Goal: Task Accomplishment & Management: Use online tool/utility

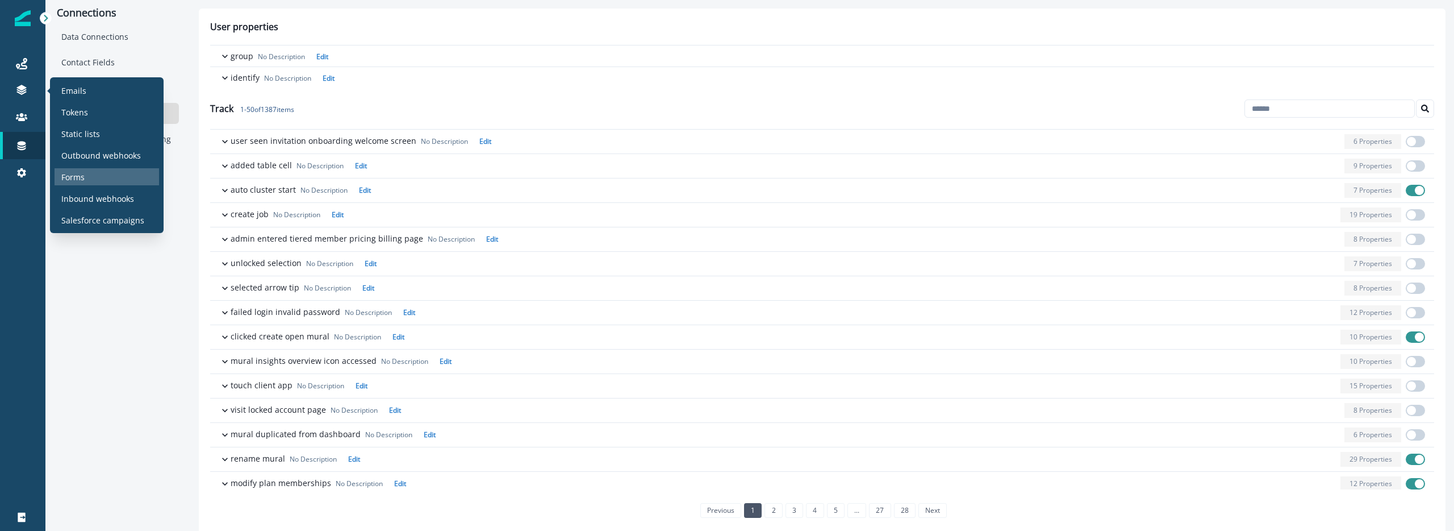
click at [78, 178] on p "Forms" at bounding box center [72, 177] width 23 height 12
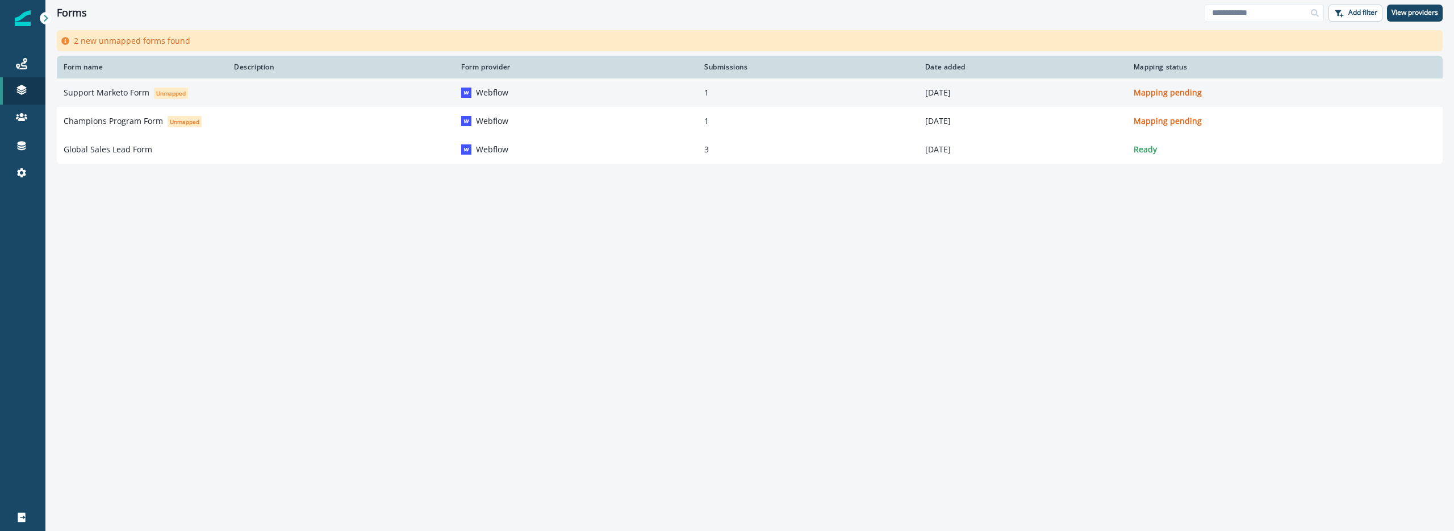
click at [243, 90] on td at bounding box center [340, 92] width 227 height 28
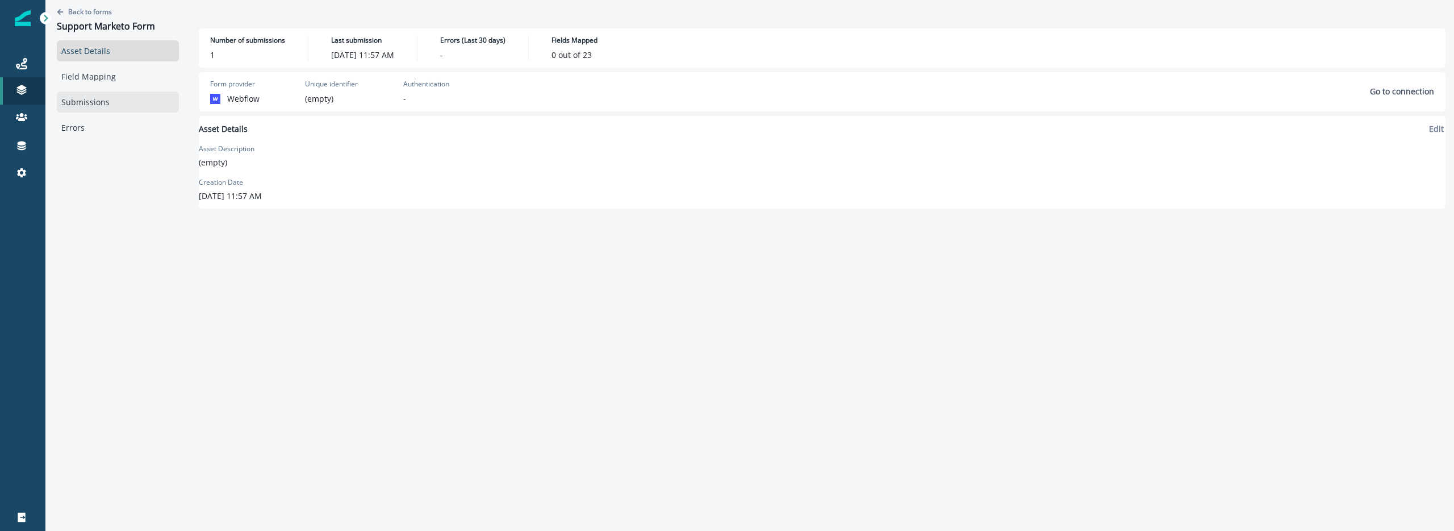
click at [89, 110] on link "Submissions" at bounding box center [118, 101] width 122 height 21
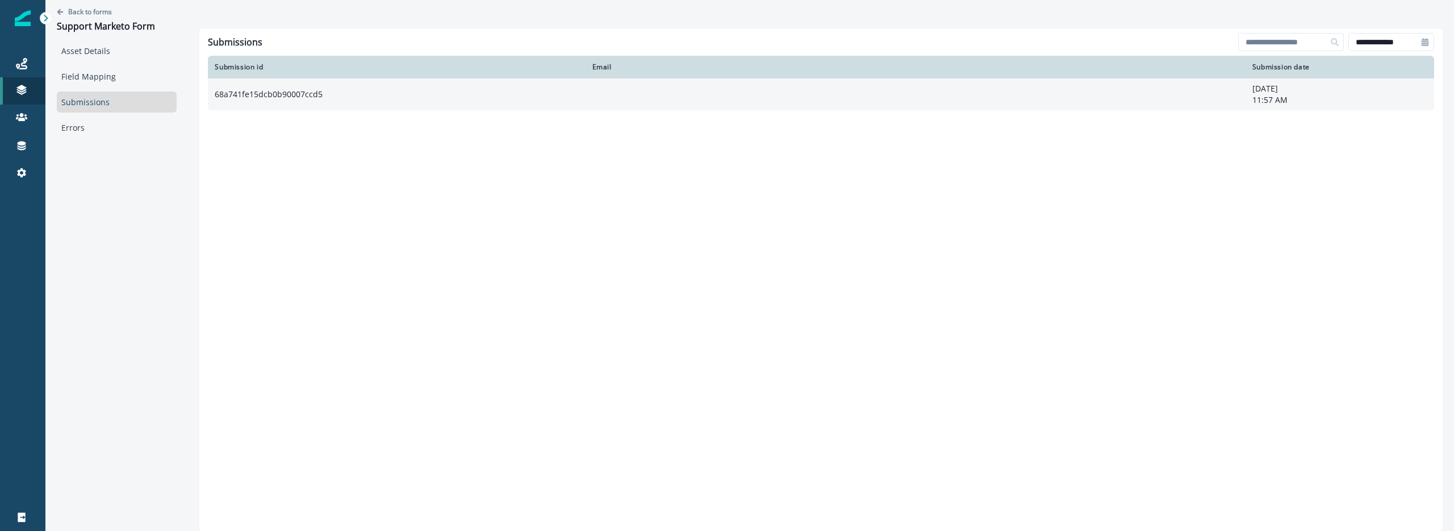
click at [414, 109] on td "68a741fe15dcb0b90007ccd5" at bounding box center [396, 94] width 377 height 32
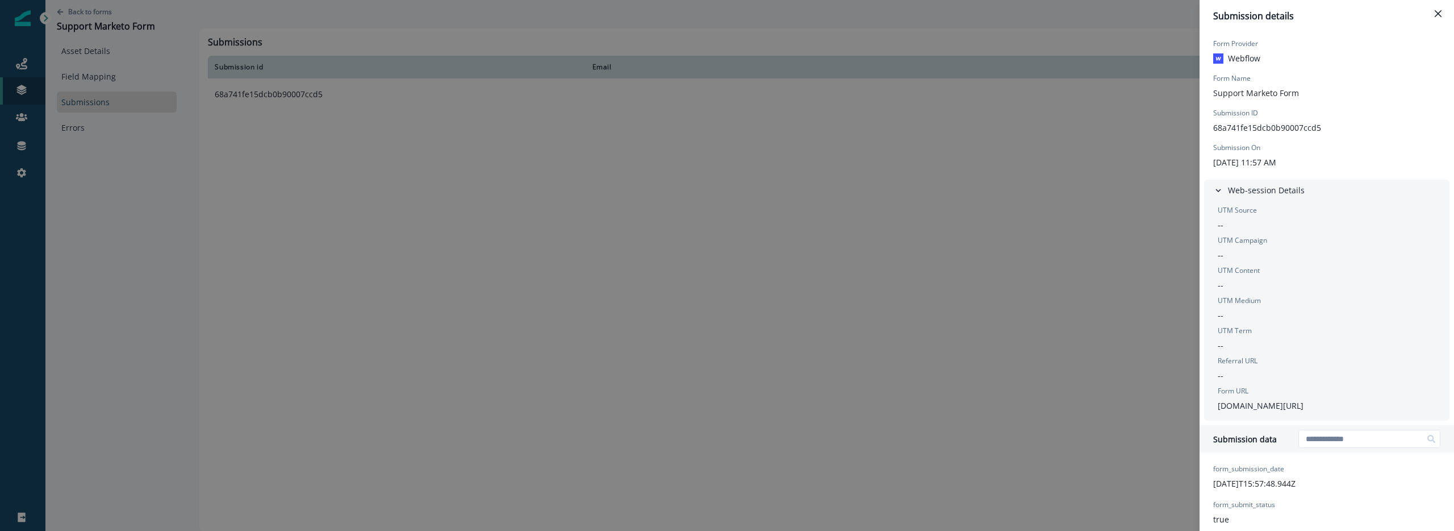
click at [1276, 406] on p "[DOMAIN_NAME][URL]" at bounding box center [1261, 405] width 86 height 12
copy p "[DOMAIN_NAME][URL]"
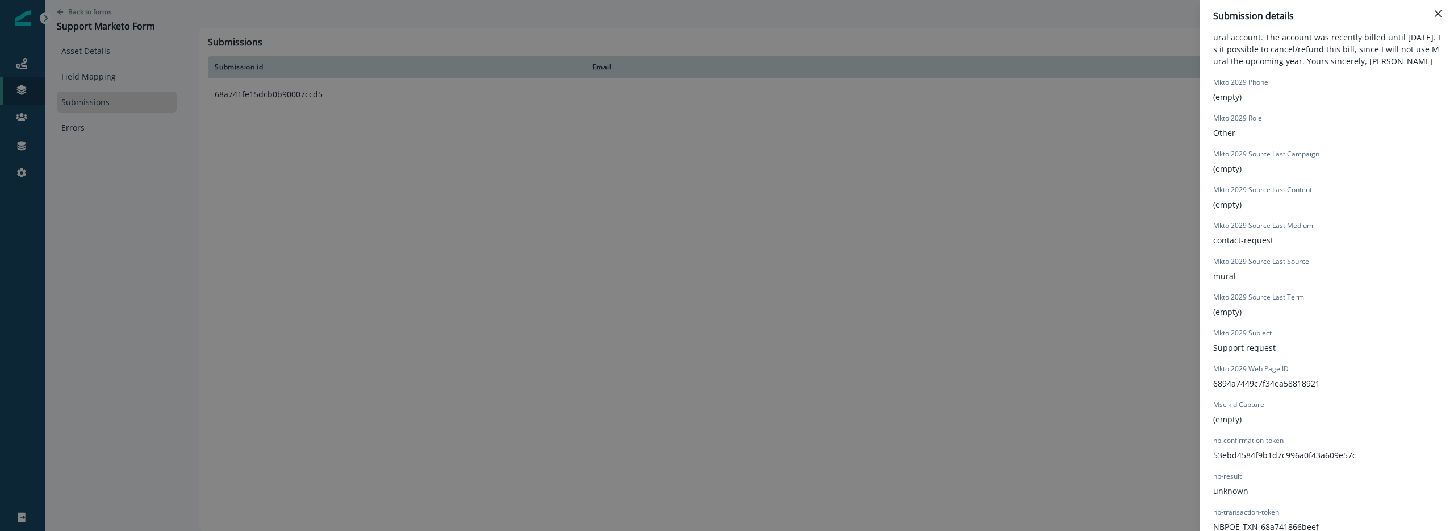
scroll to position [812, 0]
